Goal: Task Accomplishment & Management: Use online tool/utility

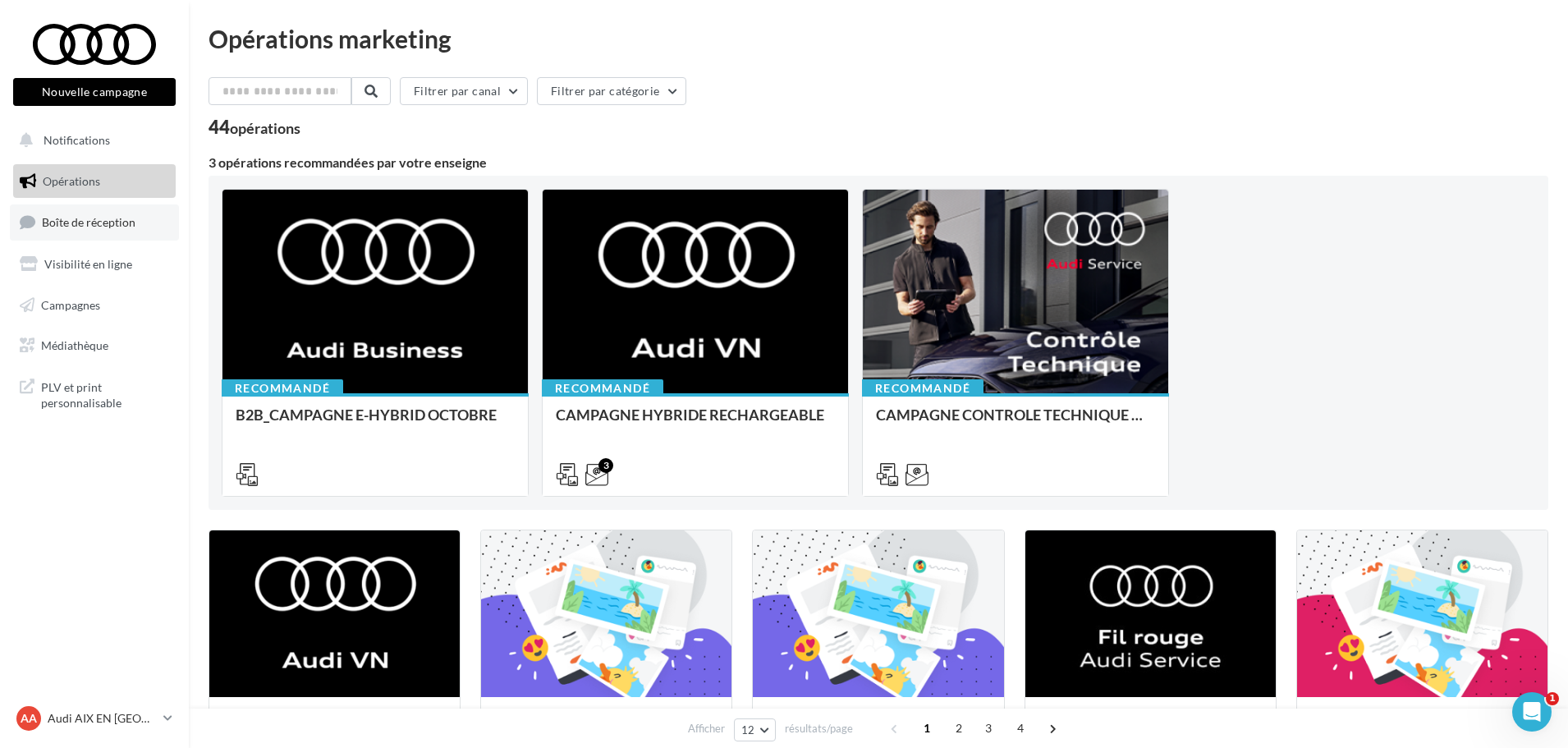
click at [114, 219] on span "Boîte de réception" at bounding box center [89, 221] width 94 height 14
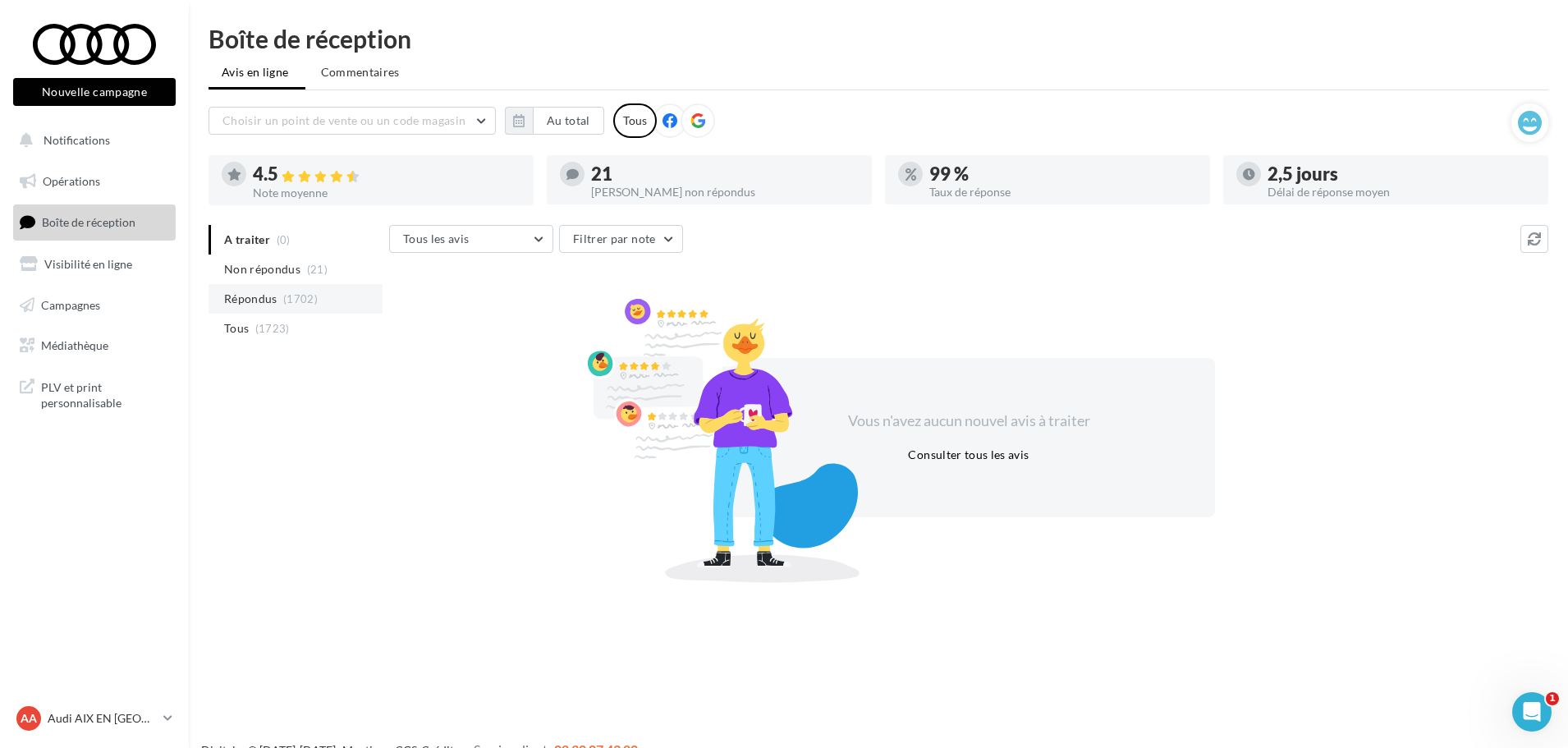
click at [323, 301] on li "Répondus (1702)" at bounding box center [295, 299] width 174 height 29
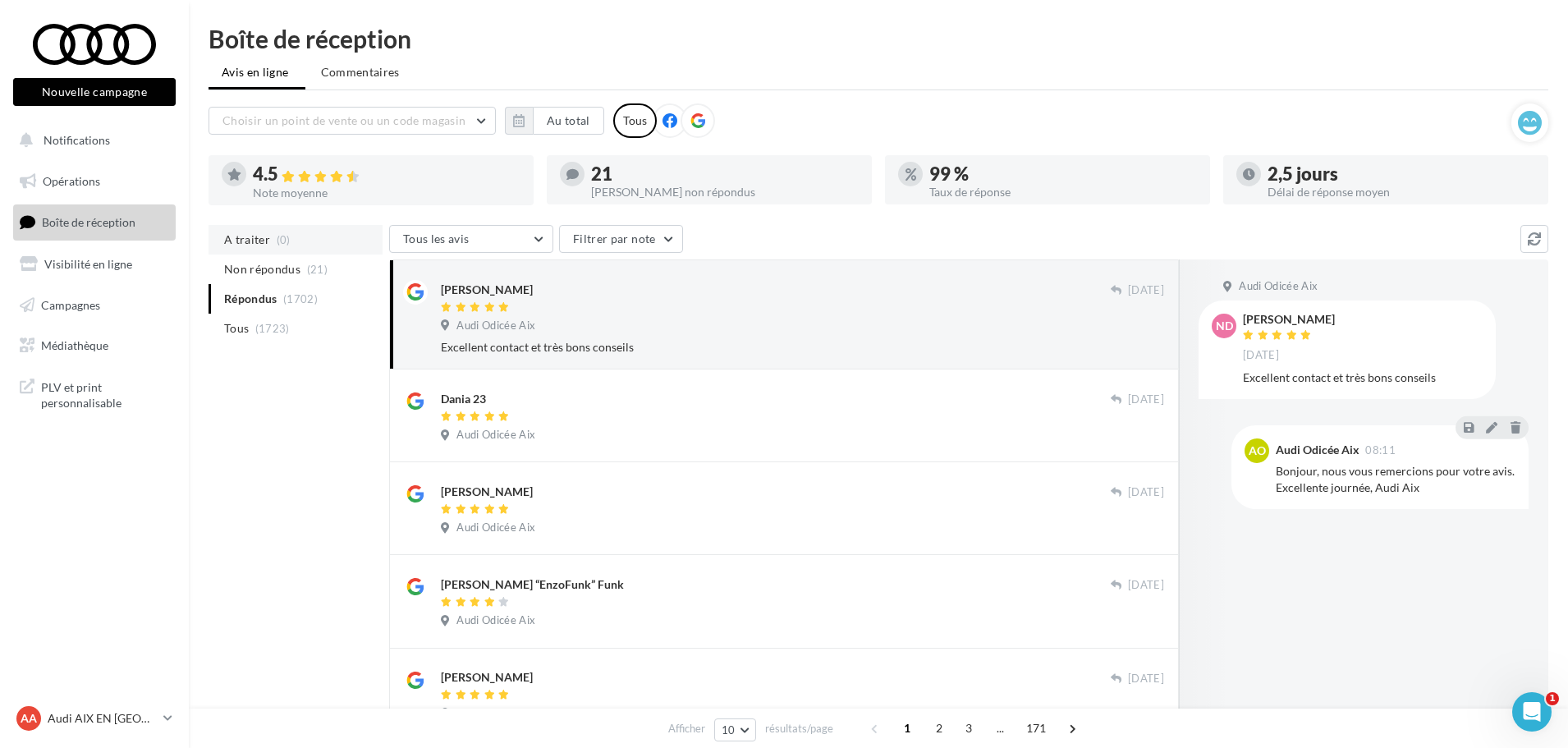
click at [308, 235] on li "A traiter (0)" at bounding box center [295, 240] width 174 height 29
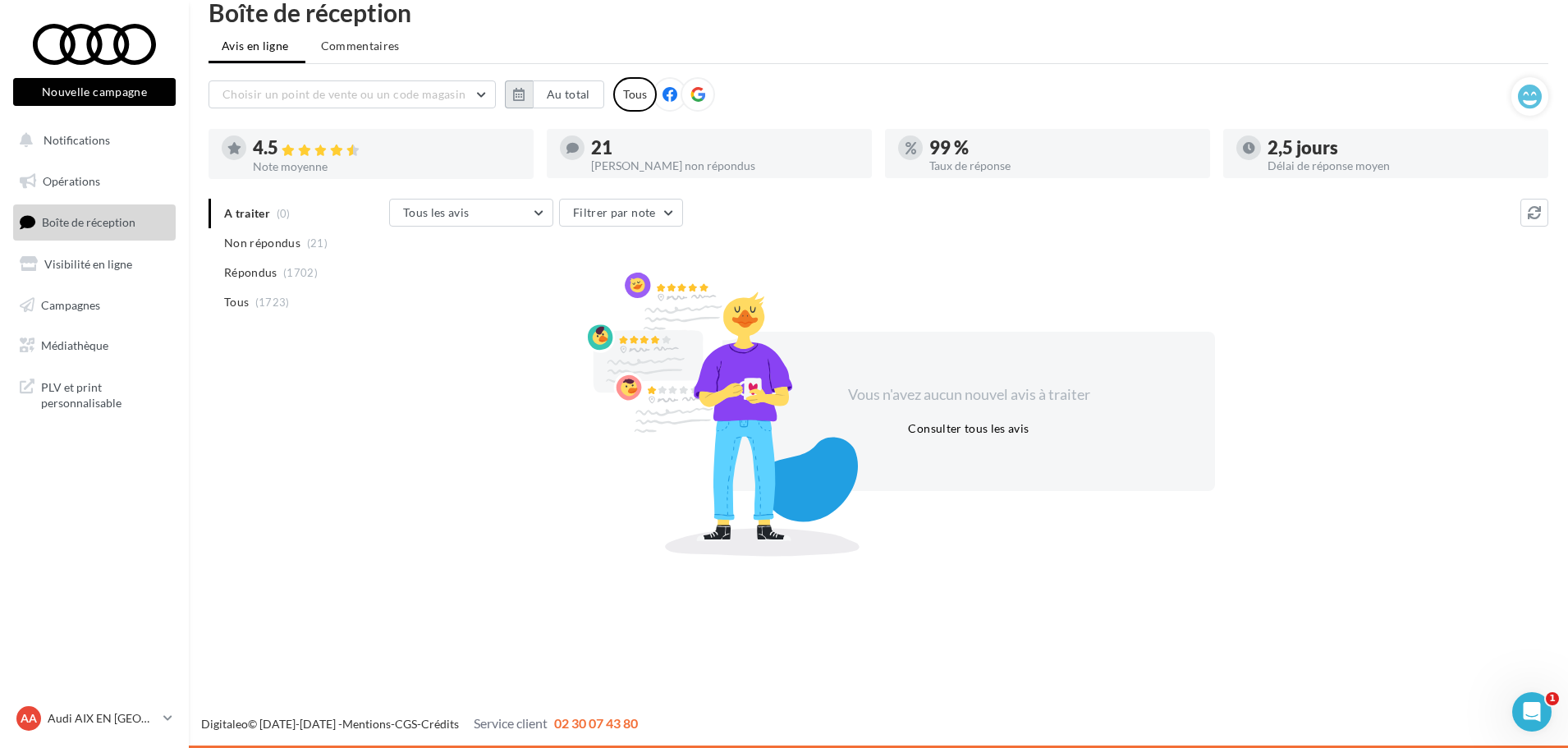
click at [520, 103] on button "button" at bounding box center [519, 95] width 28 height 28
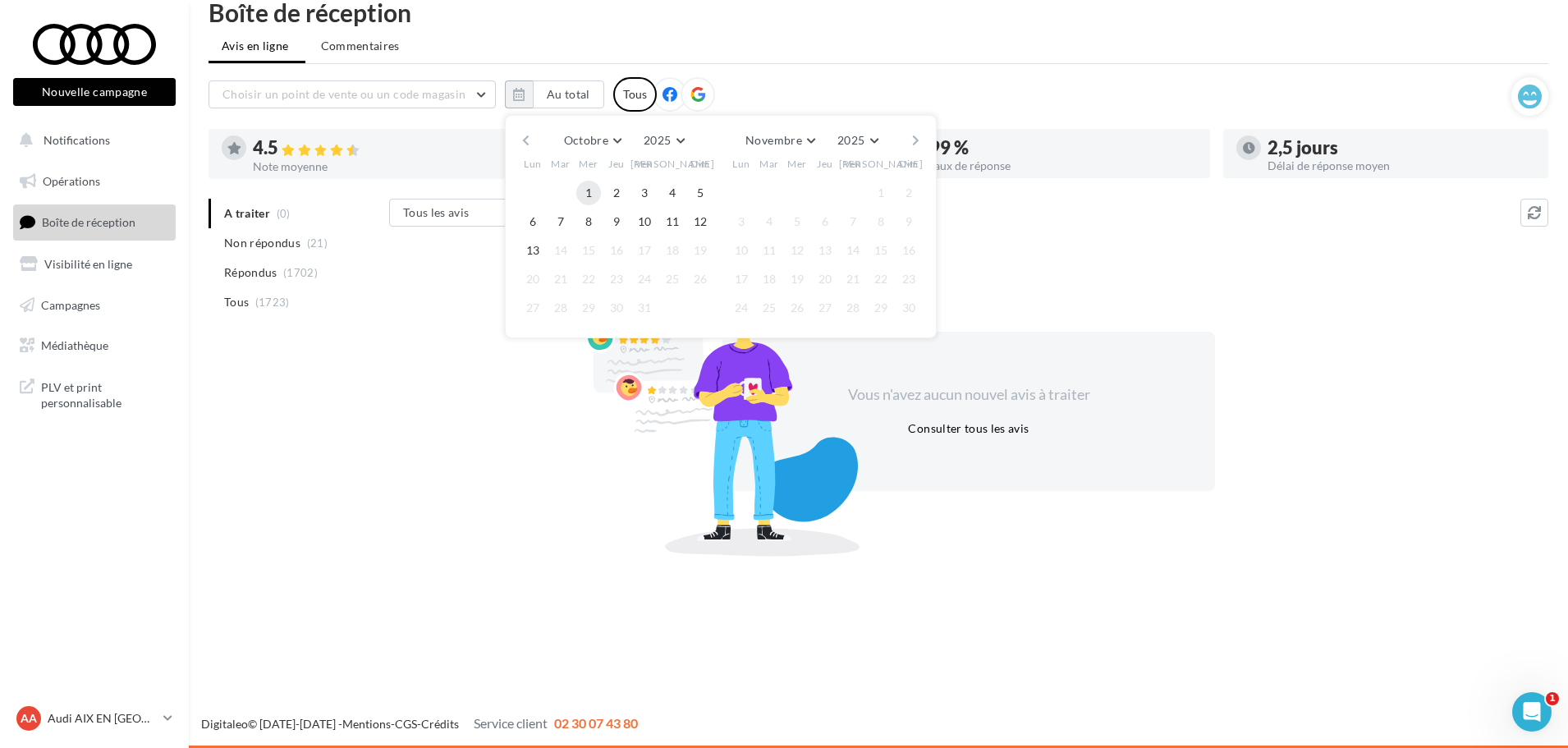
click at [593, 199] on button "1" at bounding box center [588, 193] width 25 height 25
click at [526, 261] on button "13" at bounding box center [533, 250] width 25 height 25
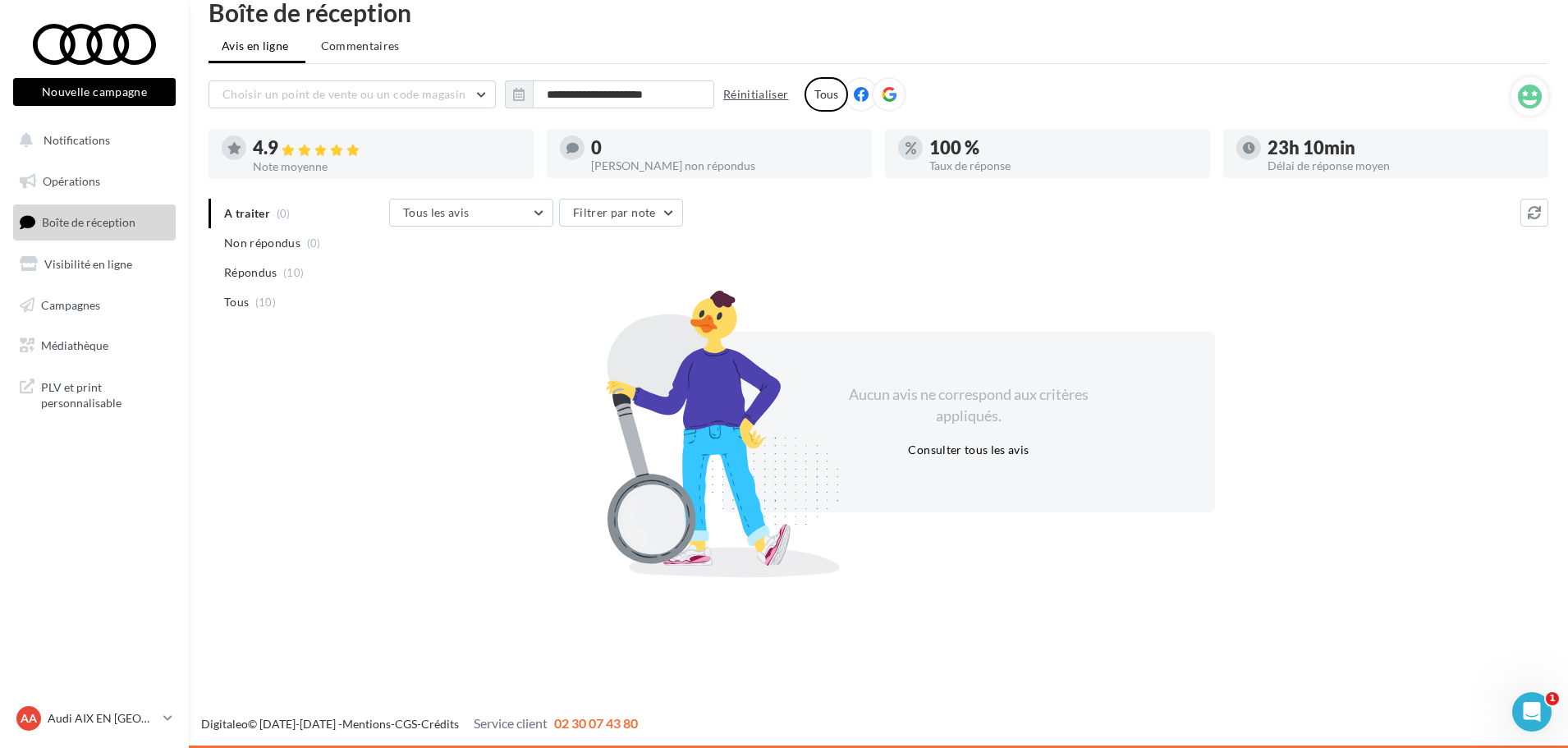
click at [773, 96] on button "Réinitialiser" at bounding box center [756, 94] width 79 height 19
